Goal: Task Accomplishment & Management: Manage account settings

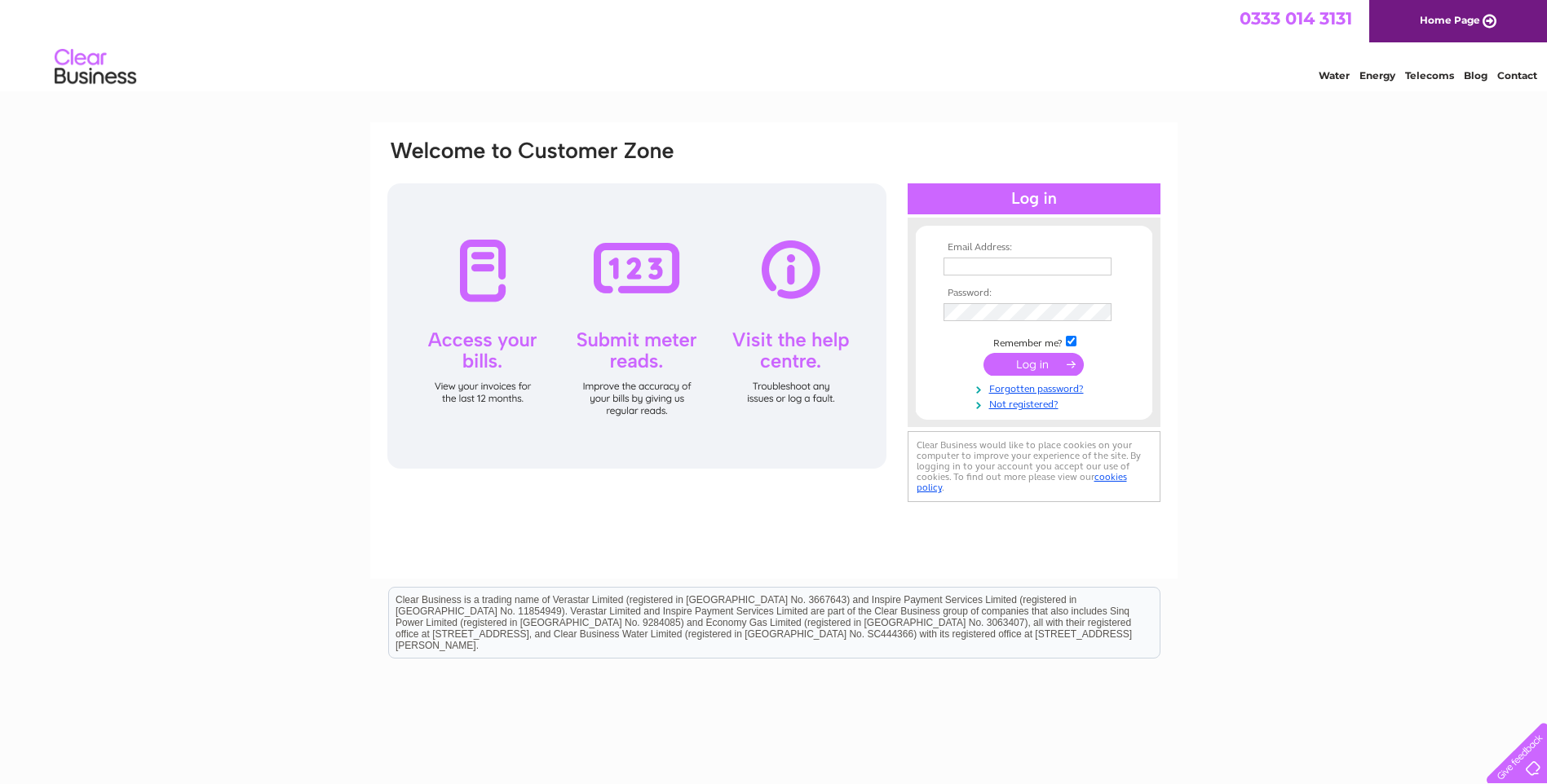
click at [981, 267] on input "text" at bounding box center [1028, 266] width 168 height 18
paste input "[EMAIL_ADDRESS][DOMAIN_NAME]"
type input "[EMAIL_ADDRESS][DOMAIN_NAME]"
click at [1034, 366] on input "submit" at bounding box center [1033, 366] width 100 height 23
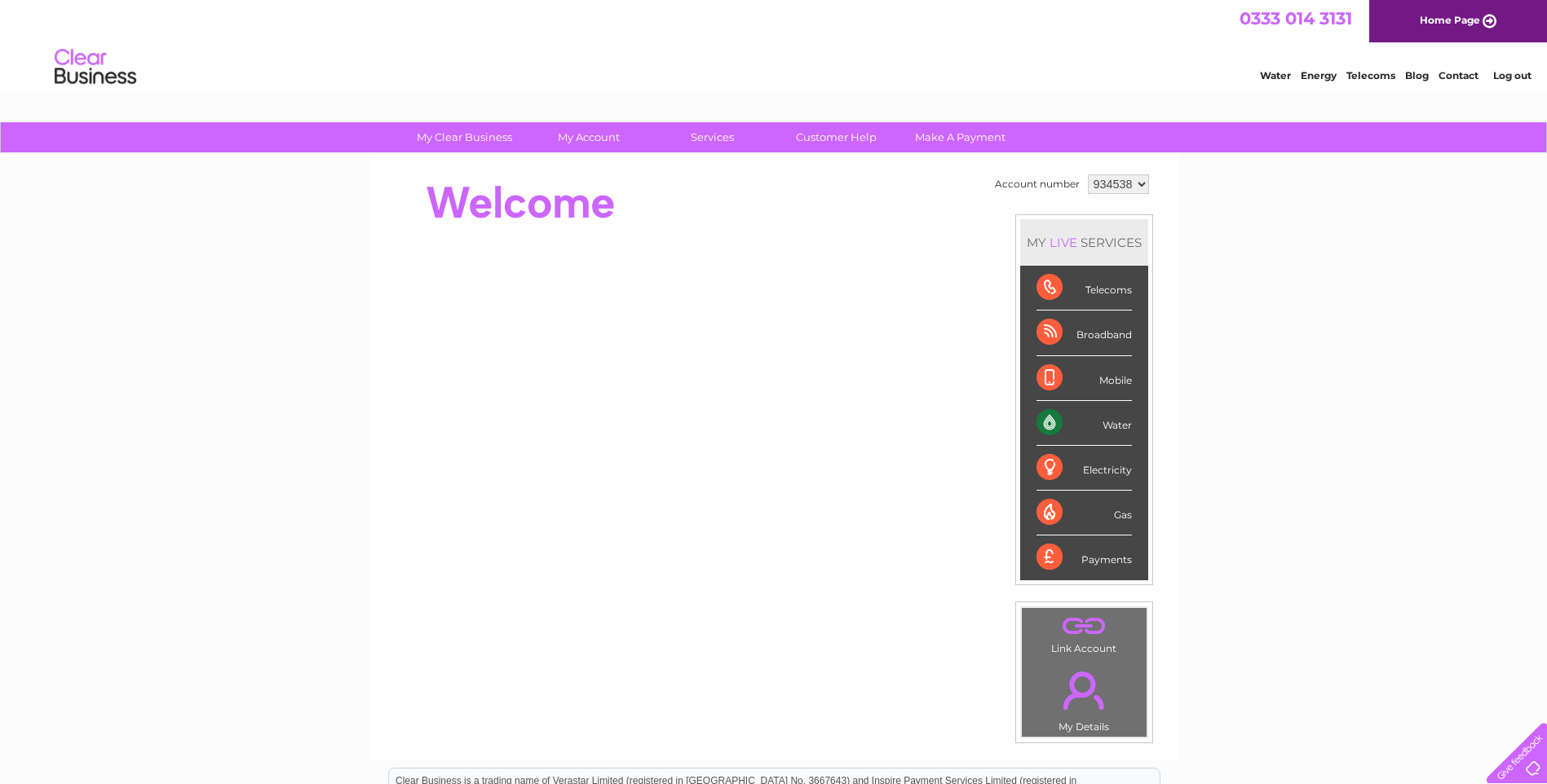
click at [1125, 179] on select "934538 948049 948799 955320" at bounding box center [1118, 184] width 61 height 19
drag, startPoint x: 1117, startPoint y: 182, endPoint x: 1105, endPoint y: 180, distance: 12.2
click at [1117, 182] on select "934538 948049 948799 955320" at bounding box center [1118, 184] width 61 height 19
click at [1107, 187] on select "934538 948049 948799 955320" at bounding box center [1118, 184] width 61 height 19
click at [1103, 183] on select "934538 948049 948799 955320" at bounding box center [1118, 184] width 61 height 19
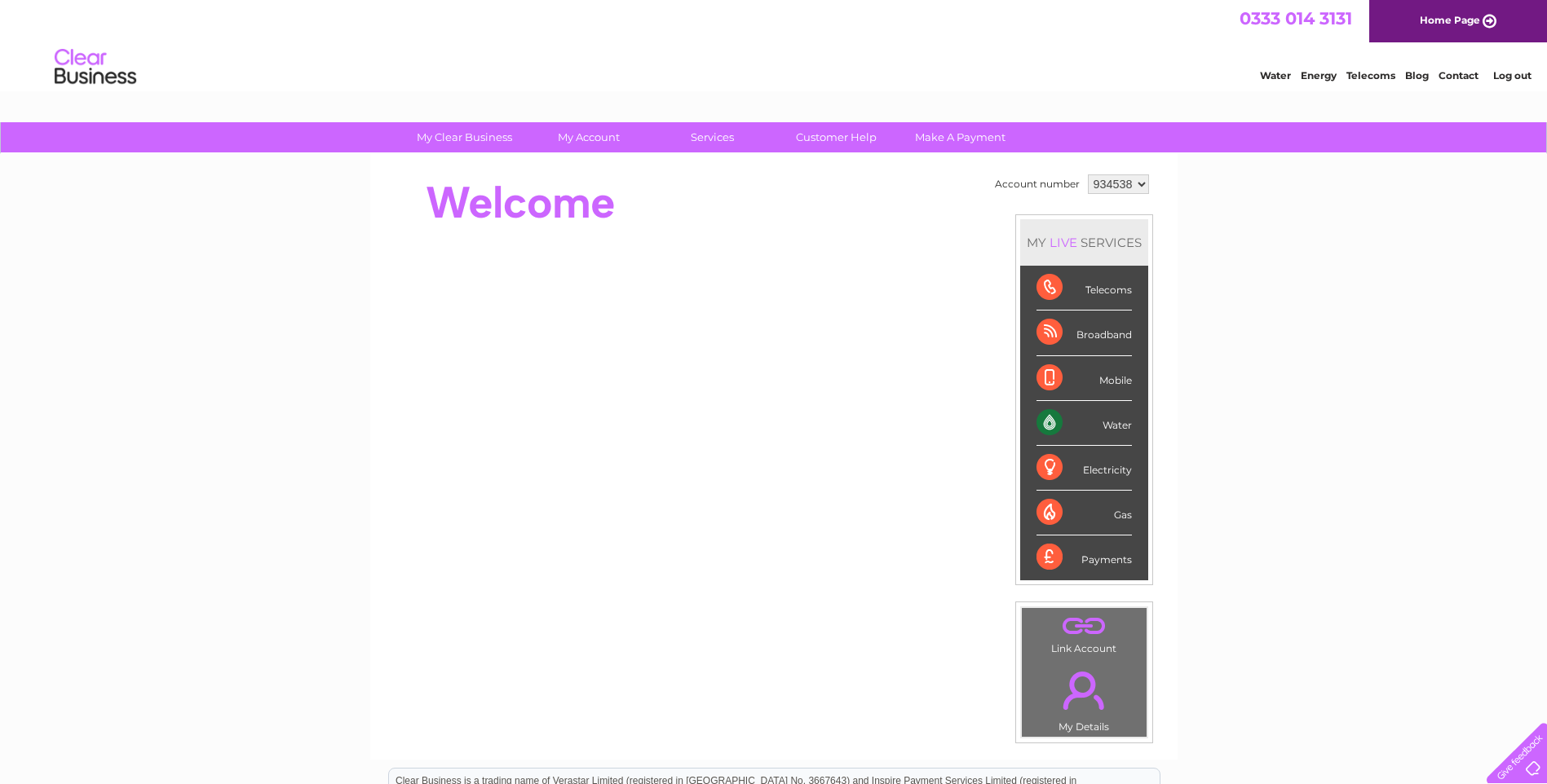
click at [977, 182] on div at bounding box center [683, 203] width 594 height 66
drag, startPoint x: 1524, startPoint y: 327, endPoint x: 1226, endPoint y: 258, distance: 305.9
click at [1524, 327] on div "My Clear Business Login Details My Details My Preferences Link Account My Accou…" at bounding box center [774, 581] width 1547 height 917
click at [1124, 178] on select "934538 948049 948799 955320" at bounding box center [1118, 184] width 61 height 19
click at [1133, 176] on select "934538 948049 948799 955320" at bounding box center [1118, 184] width 61 height 19
